Goal: Information Seeking & Learning: Learn about a topic

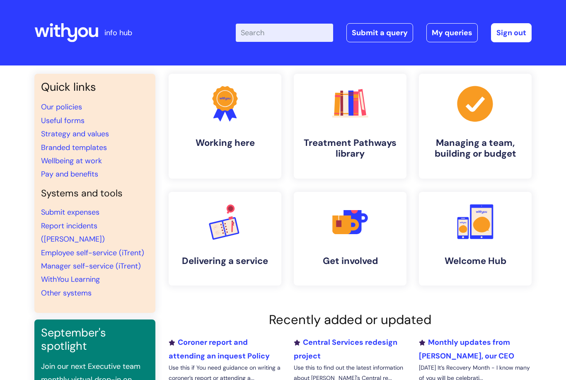
click at [83, 28] on icon at bounding box center [83, 32] width 10 height 10
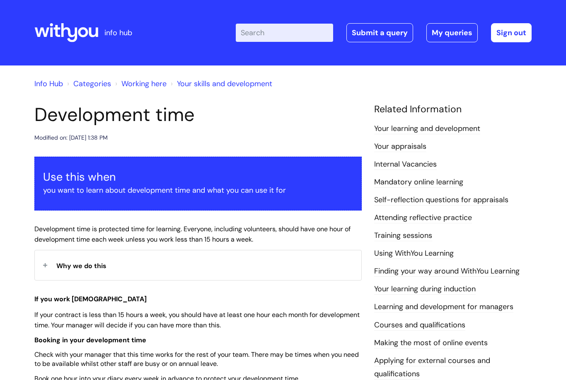
scroll to position [398, 0]
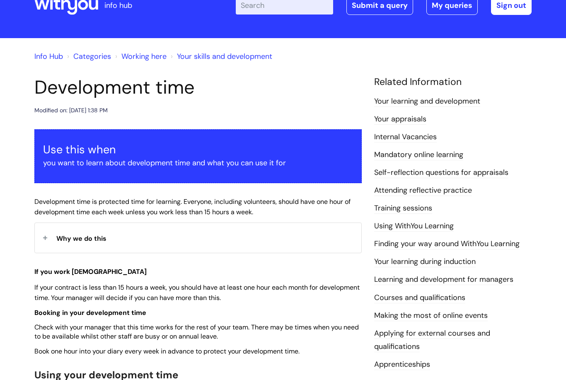
scroll to position [0, 0]
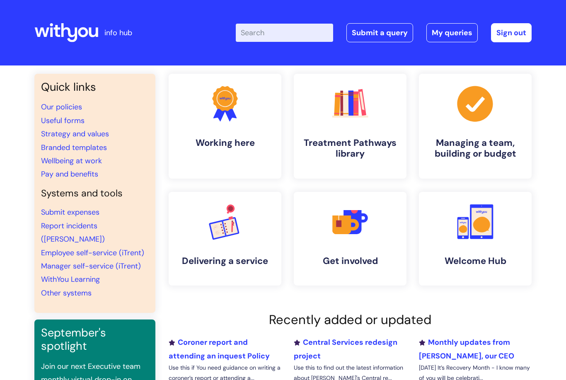
scroll to position [26, 0]
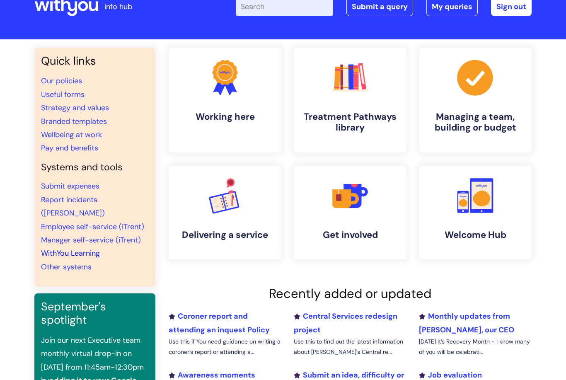
click at [73, 248] on link "WithYou Learning" at bounding box center [70, 253] width 59 height 10
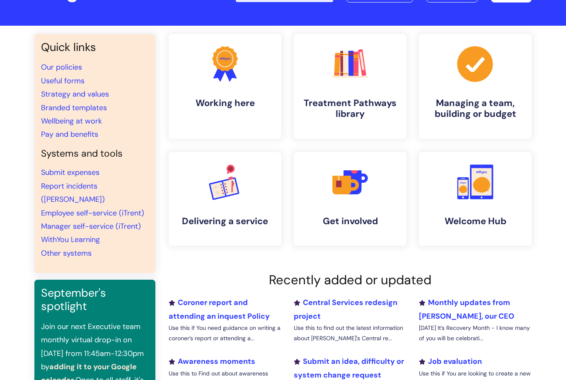
scroll to position [40, 0]
click at [95, 208] on link "Employee self-service (iTrent)" at bounding box center [92, 213] width 103 height 10
click at [327, 69] on link ".cls-1{fill:#f89b22;}.cls-1,.cls-2,.cls-3,.cls-4,.cls-5,.cls-6,.cls-7{stroke-wi…" at bounding box center [350, 86] width 114 height 106
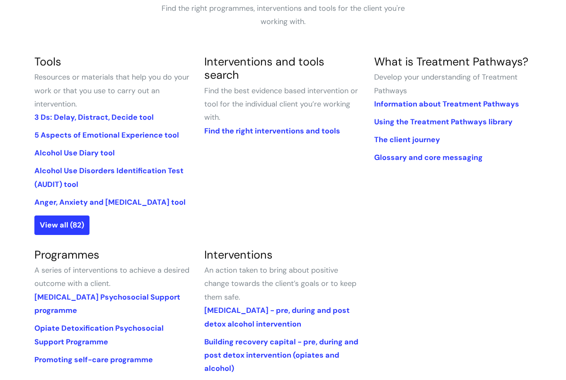
scroll to position [161, 0]
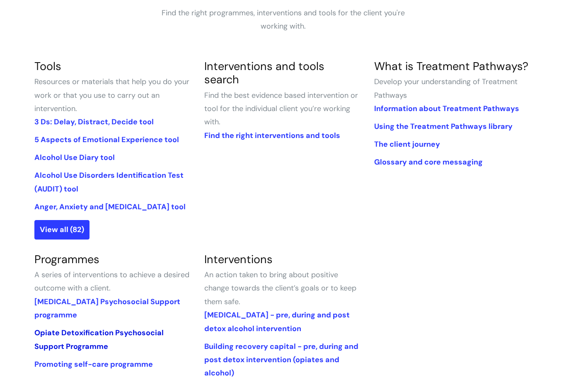
click at [60, 333] on link "Opiate Detoxification Psychosocial Support Programme" at bounding box center [98, 339] width 129 height 23
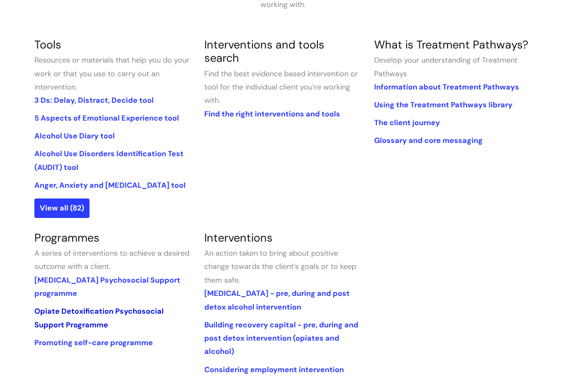
scroll to position [189, 0]
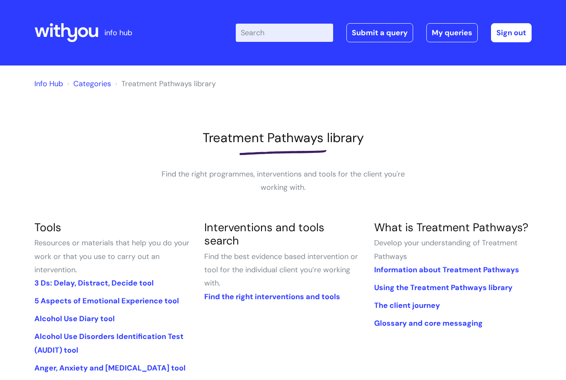
scroll to position [189, 0]
